Goal: Information Seeking & Learning: Understand process/instructions

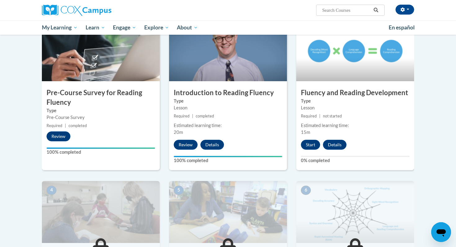
scroll to position [141, 0]
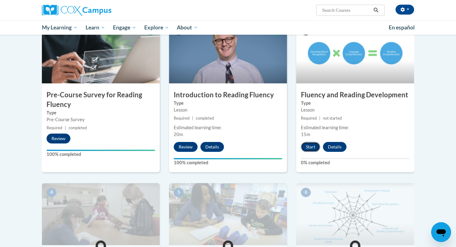
click at [311, 146] on button "Start" at bounding box center [310, 147] width 19 height 10
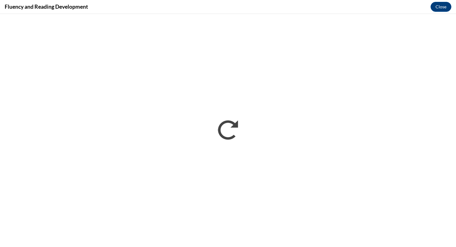
scroll to position [0, 0]
